Goal: Navigation & Orientation: Find specific page/section

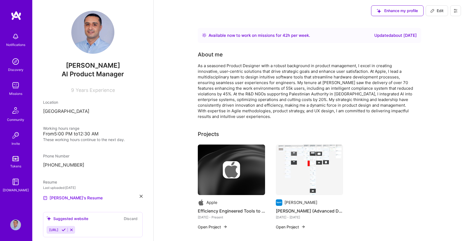
click at [15, 113] on img at bounding box center [15, 110] width 13 height 13
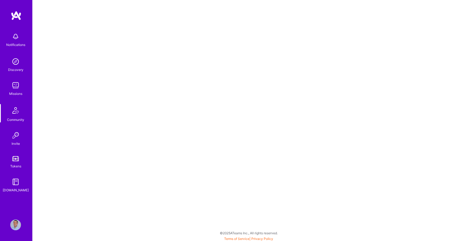
click at [19, 14] on img at bounding box center [16, 16] width 11 height 10
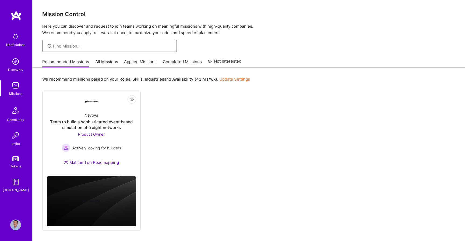
click at [80, 46] on input at bounding box center [113, 46] width 120 height 6
